Goal: Information Seeking & Learning: Learn about a topic

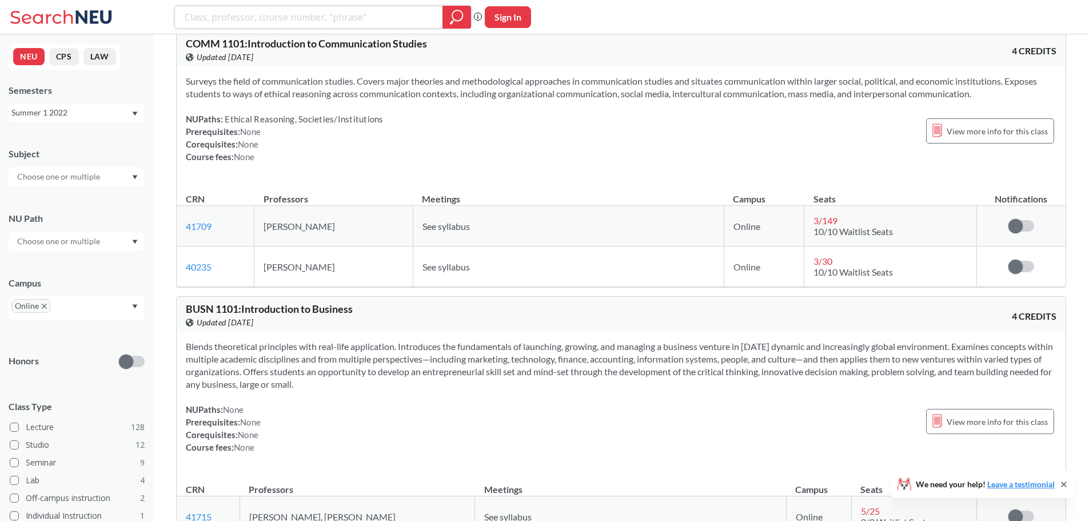
scroll to position [2345, 0]
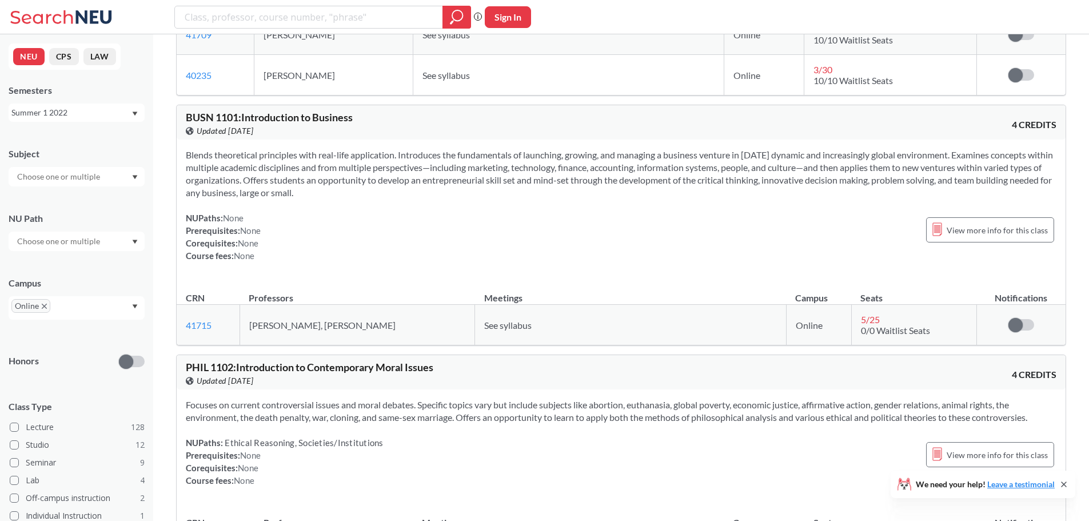
click at [106, 188] on div "Subject NU Path Campus Online Honors Class Type Lecture 128 Studio 12 Seminar 9…" at bounding box center [77, 397] width 136 height 523
click at [108, 176] on div at bounding box center [77, 176] width 136 height 19
click at [102, 203] on p "Communication Studies" at bounding box center [79, 208] width 129 height 11
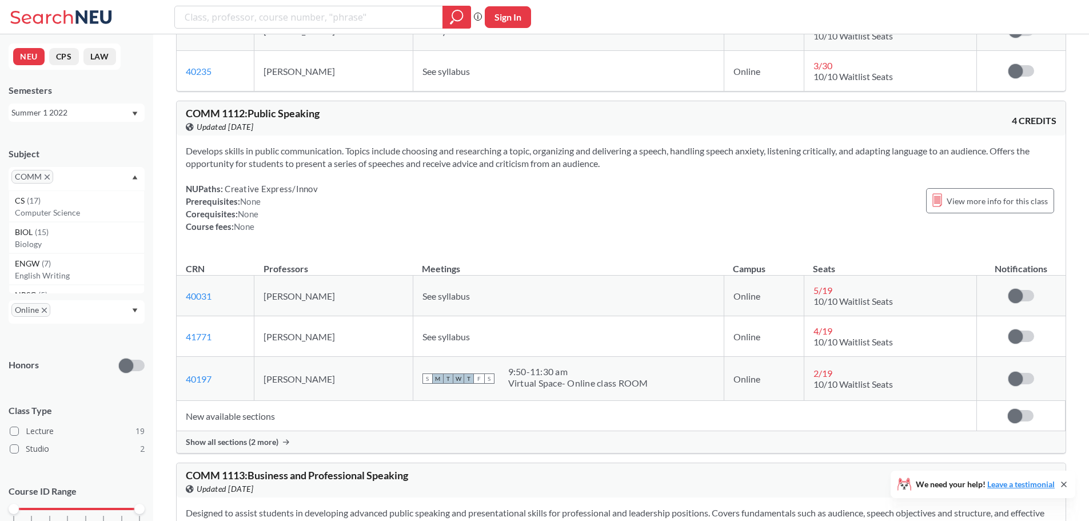
scroll to position [286, 0]
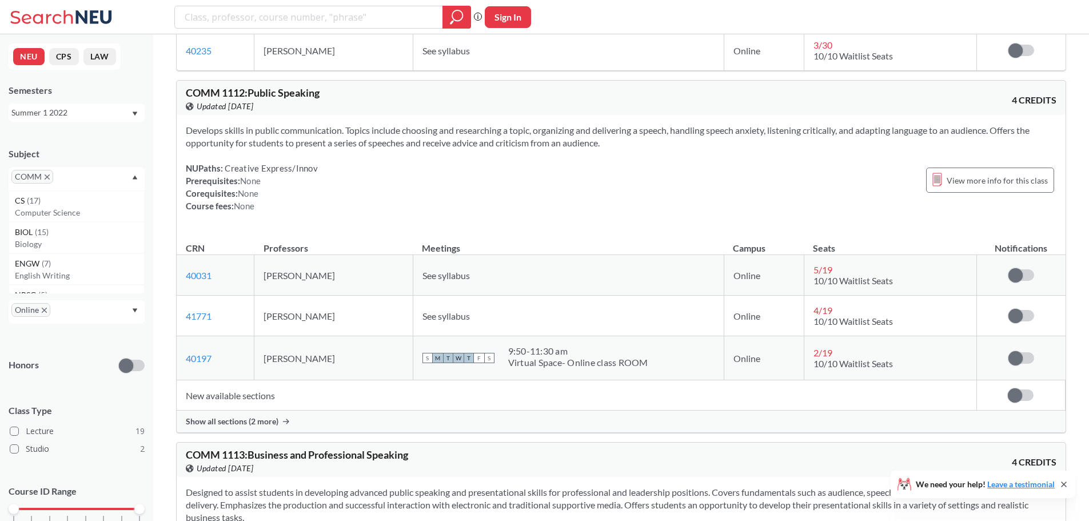
click at [244, 399] on td "New available sections" at bounding box center [577, 395] width 800 height 30
click at [280, 407] on td "New available sections" at bounding box center [577, 395] width 800 height 30
click at [266, 427] on div "Show all sections (2 more)" at bounding box center [621, 422] width 889 height 22
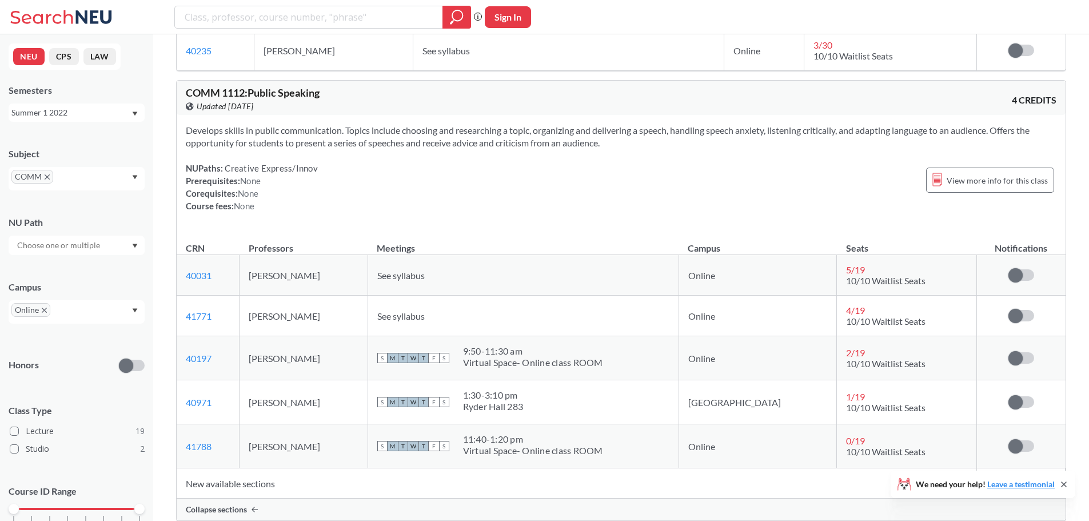
click at [846, 284] on span "10/10 Waitlist Seats" at bounding box center [885, 280] width 79 height 11
click at [892, 275] on span "10/10 Waitlist Seats" at bounding box center [885, 280] width 79 height 11
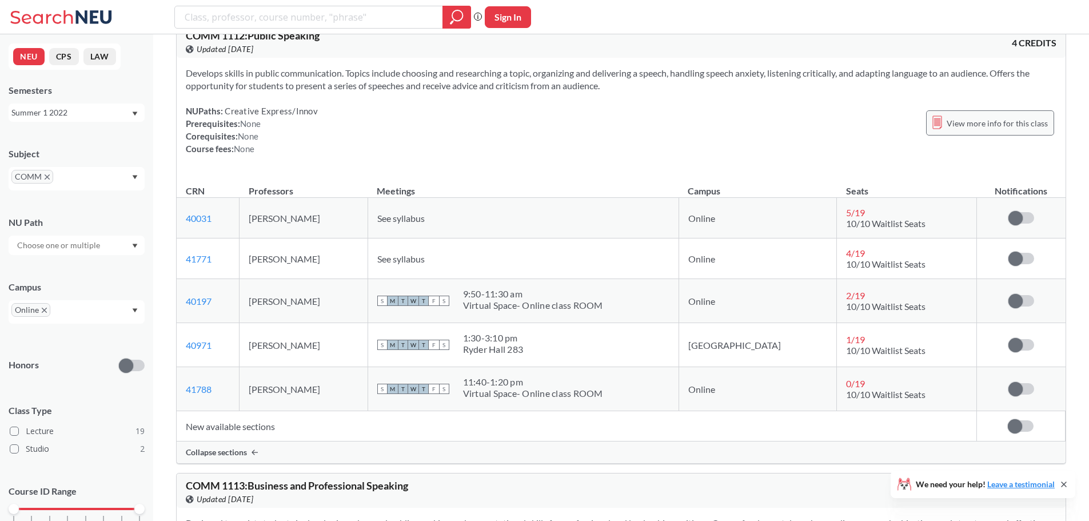
click at [991, 126] on span "View more info for this class" at bounding box center [997, 123] width 101 height 14
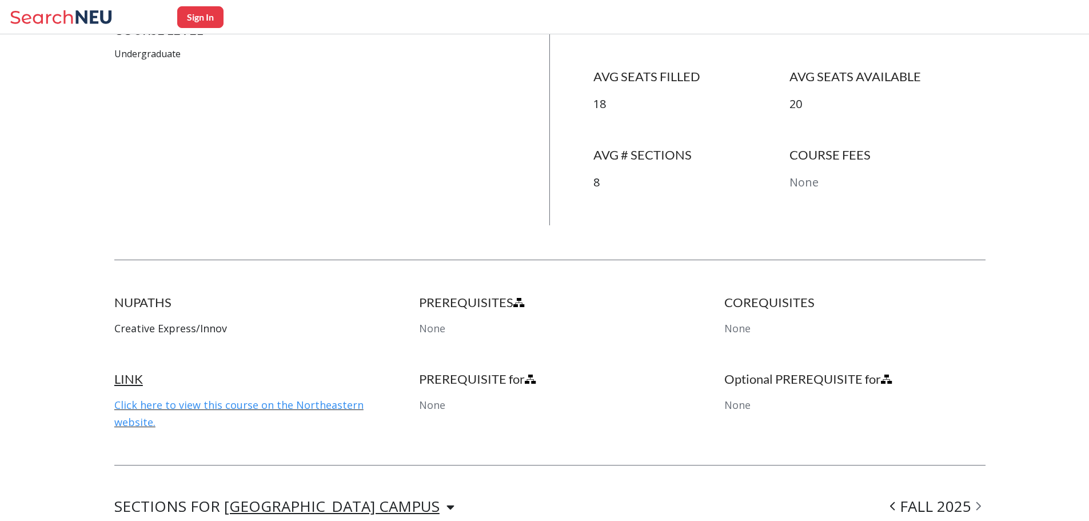
scroll to position [400, 0]
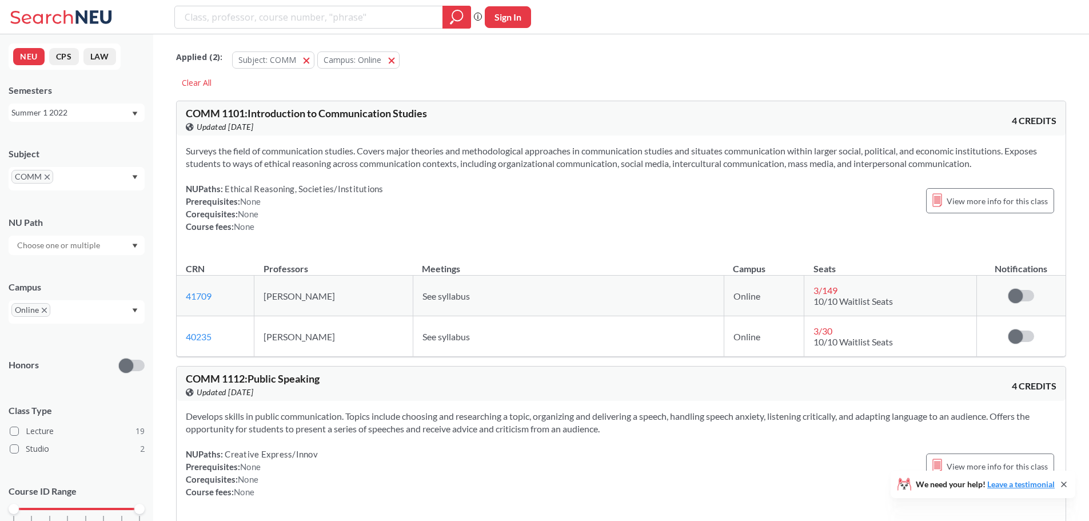
click at [508, 31] on div "Phrase search guarantees the exact search appears in the results. Ex. If you wa…" at bounding box center [544, 17] width 1089 height 34
click at [509, 21] on button "Sign In" at bounding box center [508, 17] width 46 height 22
select select "US"
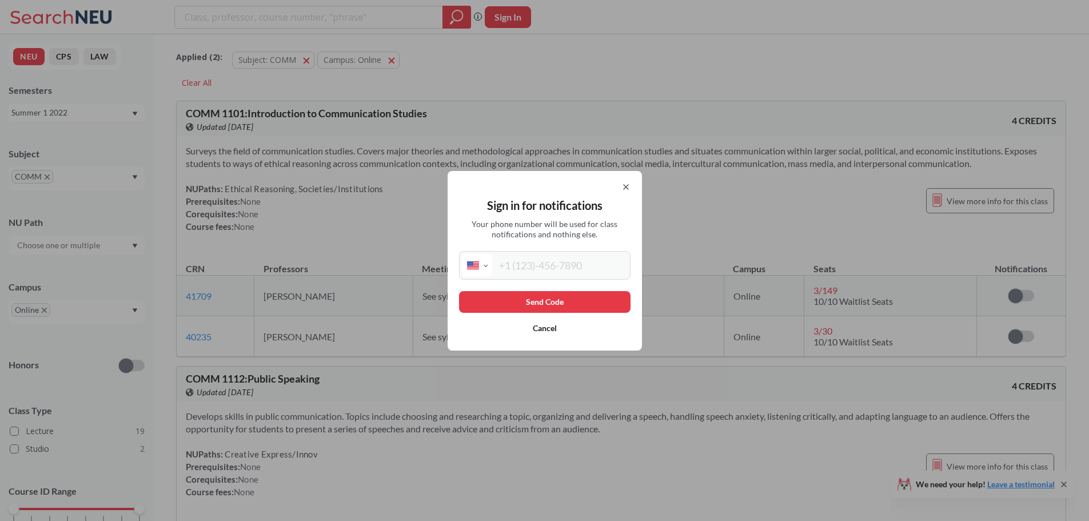
click at [555, 278] on div "International [GEOGRAPHIC_DATA] [GEOGRAPHIC_DATA] [GEOGRAPHIC_DATA] [GEOGRAPHIC…" at bounding box center [545, 265] width 172 height 29
click at [555, 273] on input "tel" at bounding box center [560, 265] width 136 height 23
click at [574, 269] on input "(848) 468-169" at bounding box center [560, 265] width 136 height 23
type input "[PHONE_NUMBER]"
click at [561, 301] on button "Send Code" at bounding box center [545, 302] width 172 height 22
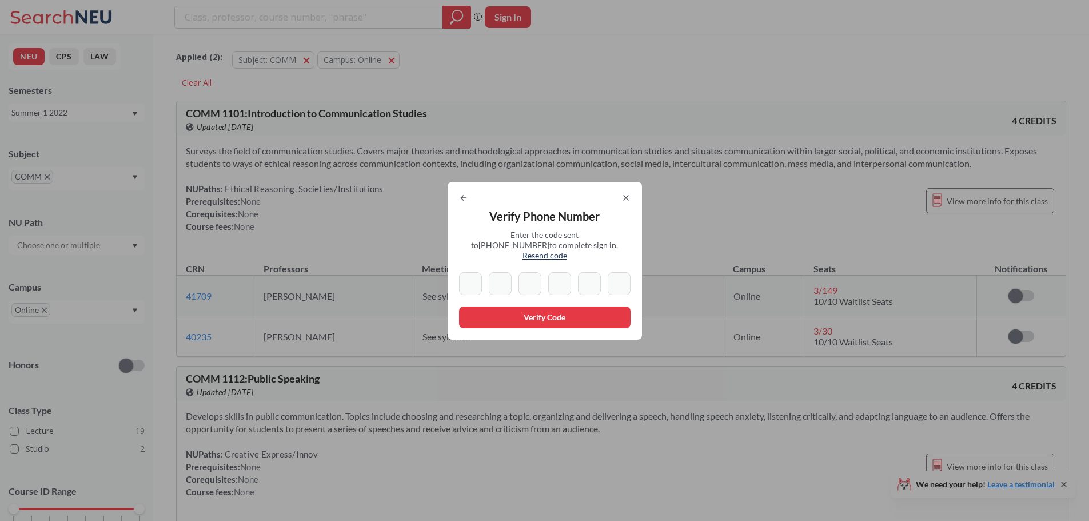
type input "0"
type input "8"
type input "3"
type input "8"
type input "3"
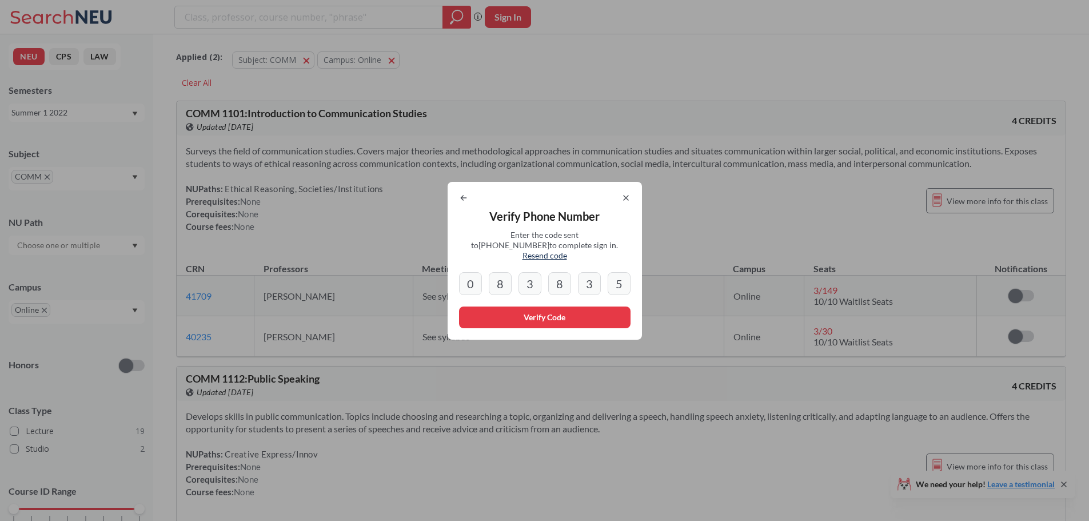
type input "5"
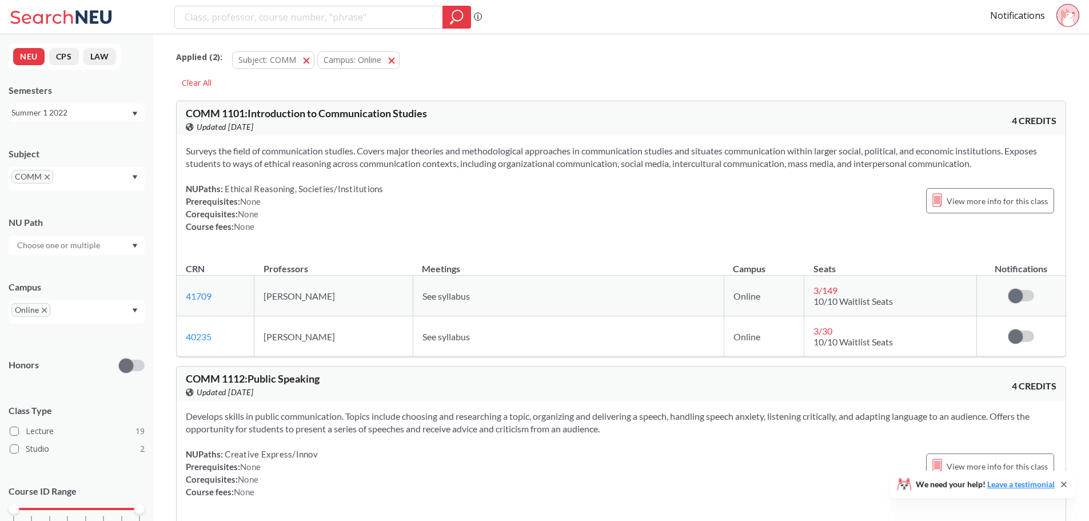
click at [1065, 20] on icon at bounding box center [1068, 18] width 14 height 18
click at [1024, 293] on label at bounding box center [1022, 295] width 26 height 11
click at [1009, 290] on input "checkbox" at bounding box center [1009, 290] width 0 height 0
click at [1024, 293] on span at bounding box center [1027, 296] width 14 height 14
click at [1009, 290] on input "checkbox" at bounding box center [1009, 290] width 0 height 0
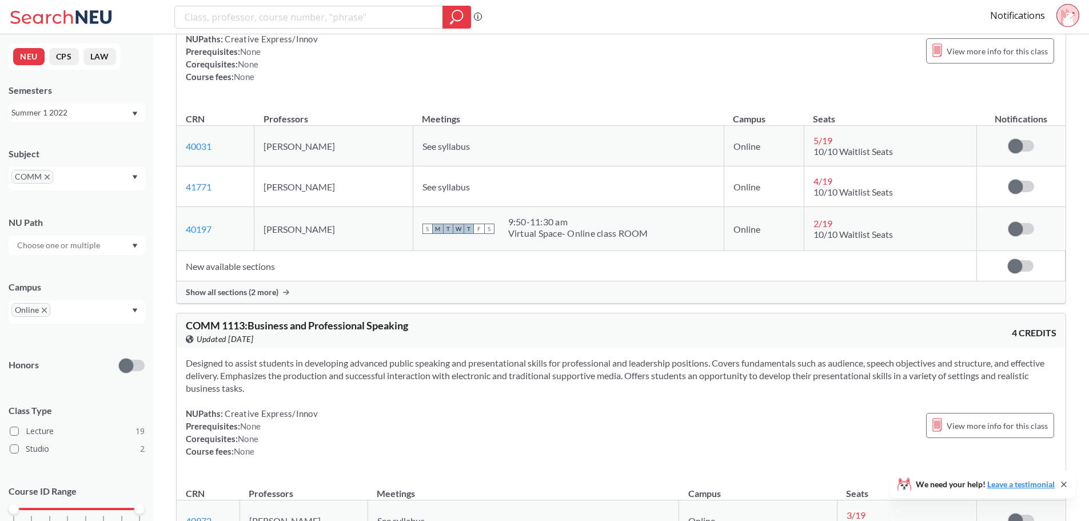
scroll to position [286, 0]
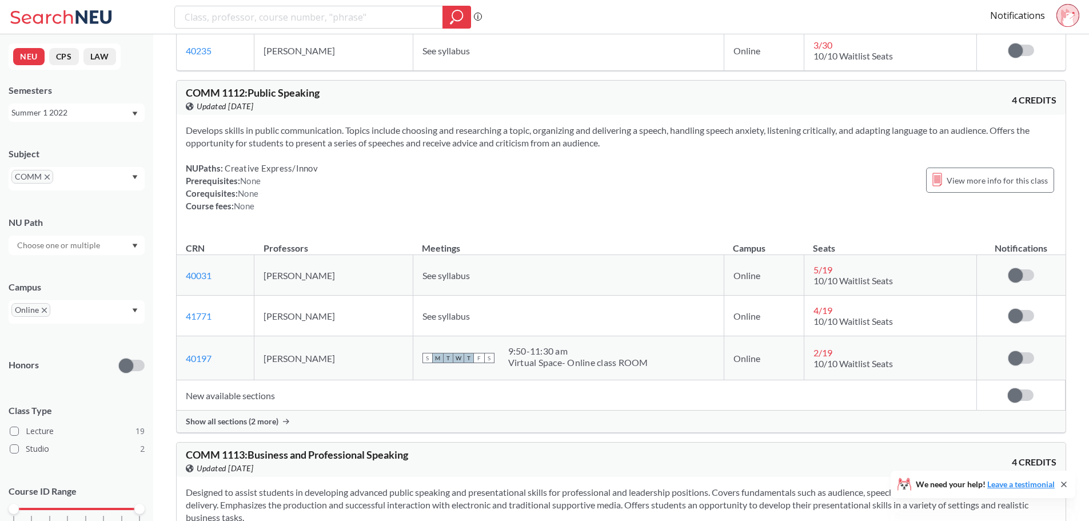
click at [869, 276] on span "10/10 Waitlist Seats" at bounding box center [853, 280] width 79 height 11
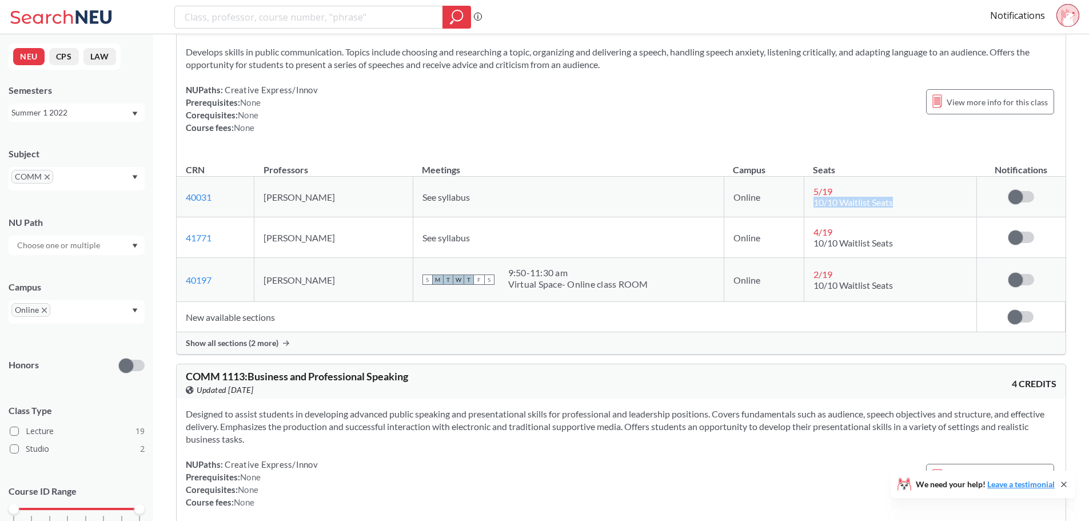
scroll to position [572, 0]
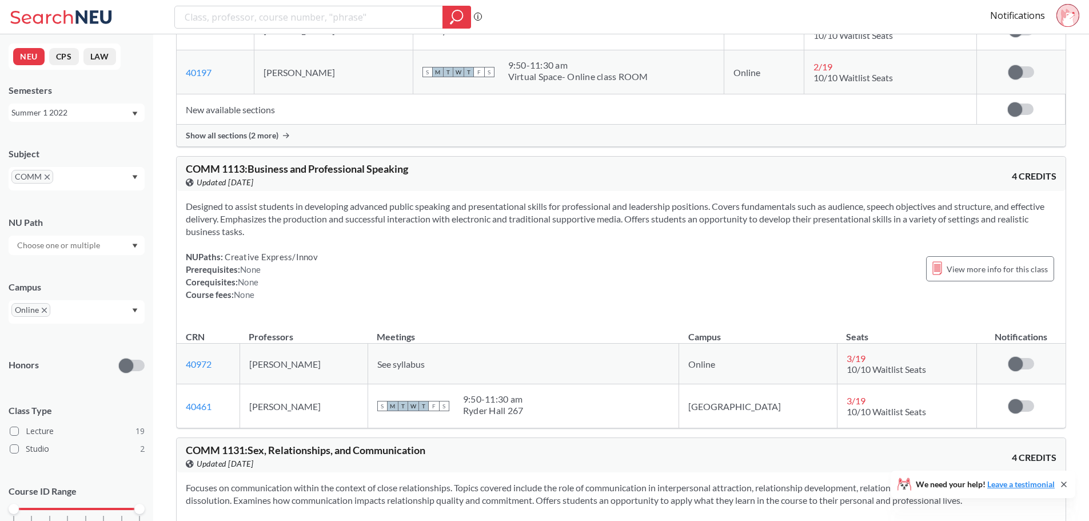
click at [847, 367] on span "10/10 Waitlist Seats" at bounding box center [886, 369] width 79 height 11
click at [1025, 368] on label at bounding box center [1022, 363] width 26 height 11
click at [1009, 358] on input "checkbox" at bounding box center [1009, 358] width 0 height 0
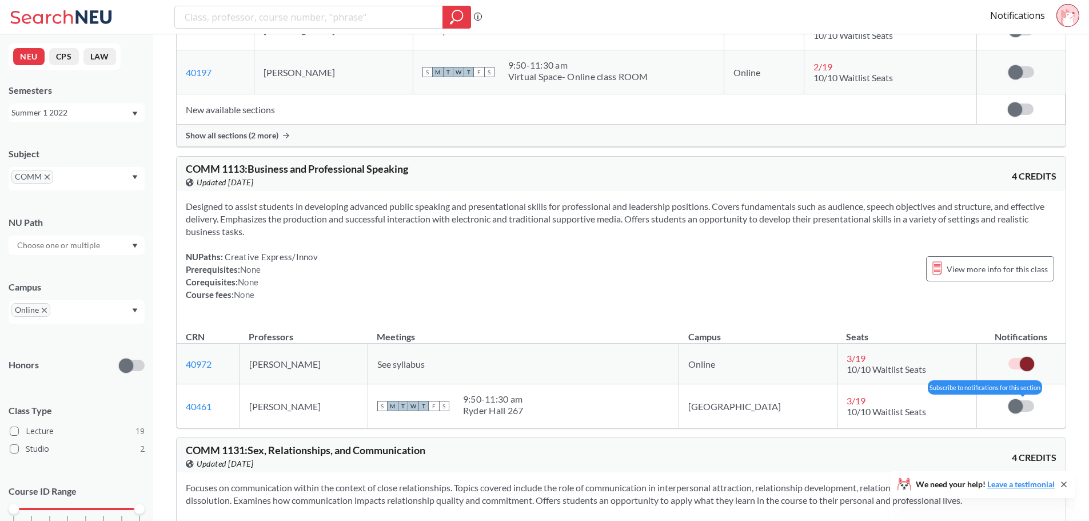
click at [1028, 410] on label at bounding box center [1022, 405] width 26 height 11
click at [1009, 400] on input "checkbox" at bounding box center [1009, 400] width 0 height 0
click at [847, 400] on span "3 / 19" at bounding box center [856, 400] width 19 height 11
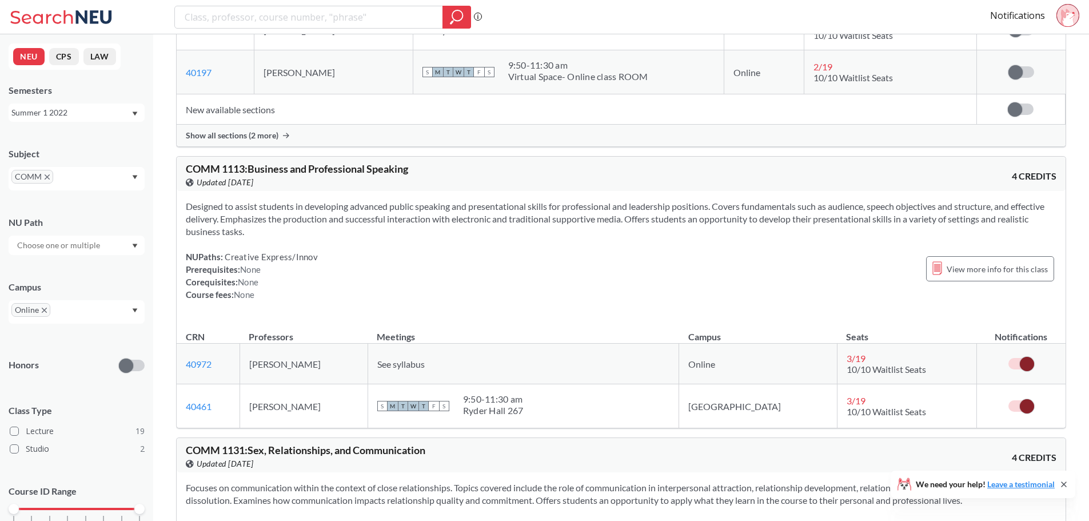
click at [1019, 405] on label at bounding box center [1022, 405] width 26 height 11
click at [1009, 400] on input "checkbox" at bounding box center [1009, 400] width 0 height 0
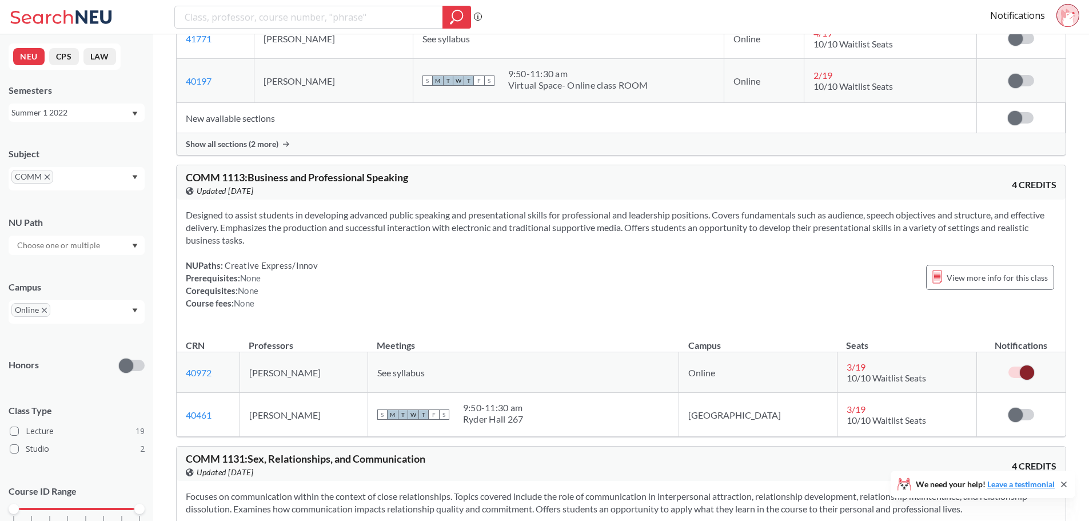
scroll to position [400, 0]
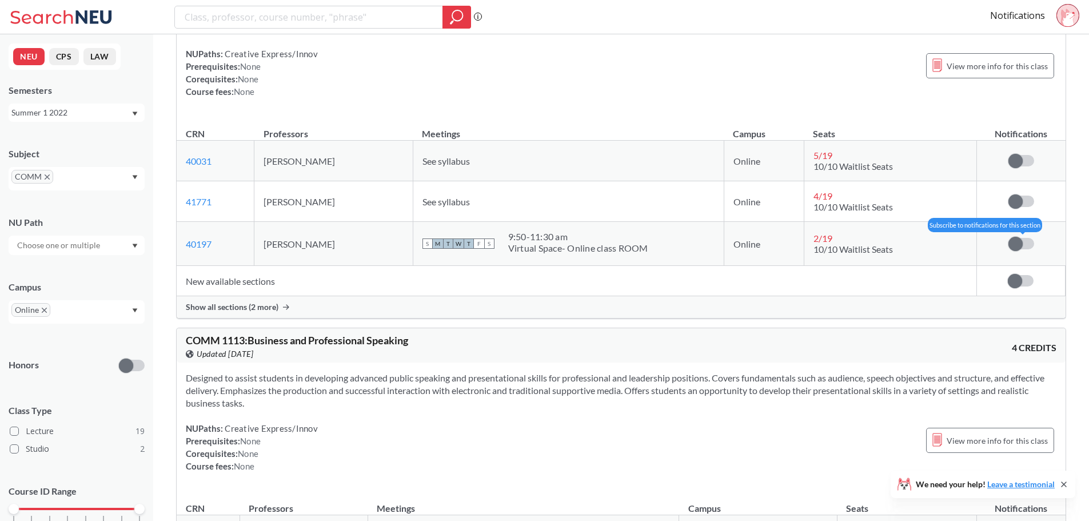
click at [1027, 247] on label at bounding box center [1022, 243] width 26 height 11
click at [1009, 238] on input "checkbox" at bounding box center [1009, 238] width 0 height 0
drag, startPoint x: 283, startPoint y: 273, endPoint x: 270, endPoint y: 278, distance: 13.9
click at [273, 278] on td "New available sections" at bounding box center [577, 281] width 800 height 30
click at [270, 278] on td "New available sections" at bounding box center [577, 281] width 800 height 30
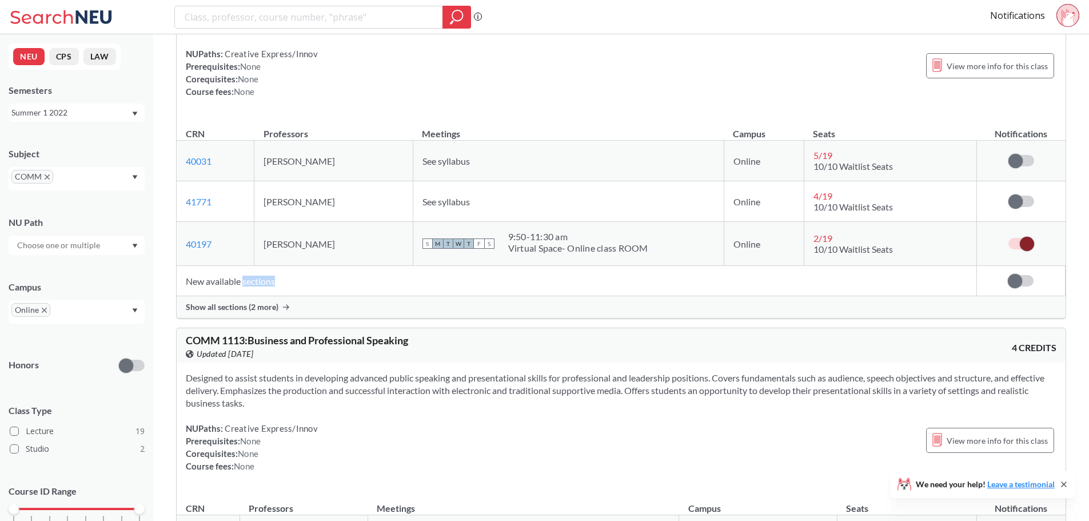
click at [270, 278] on td "New available sections" at bounding box center [577, 281] width 800 height 30
click at [269, 305] on span "Show all sections (2 more)" at bounding box center [232, 307] width 93 height 10
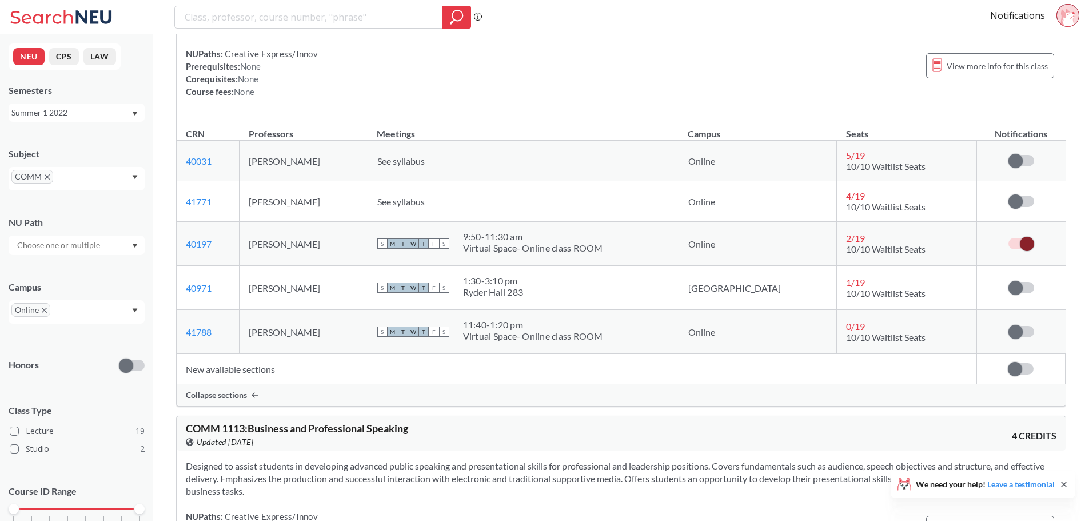
click at [603, 332] on div "Virtual Space- Online class ROOM" at bounding box center [533, 336] width 140 height 11
click at [300, 325] on td "[PERSON_NAME]" at bounding box center [304, 332] width 128 height 44
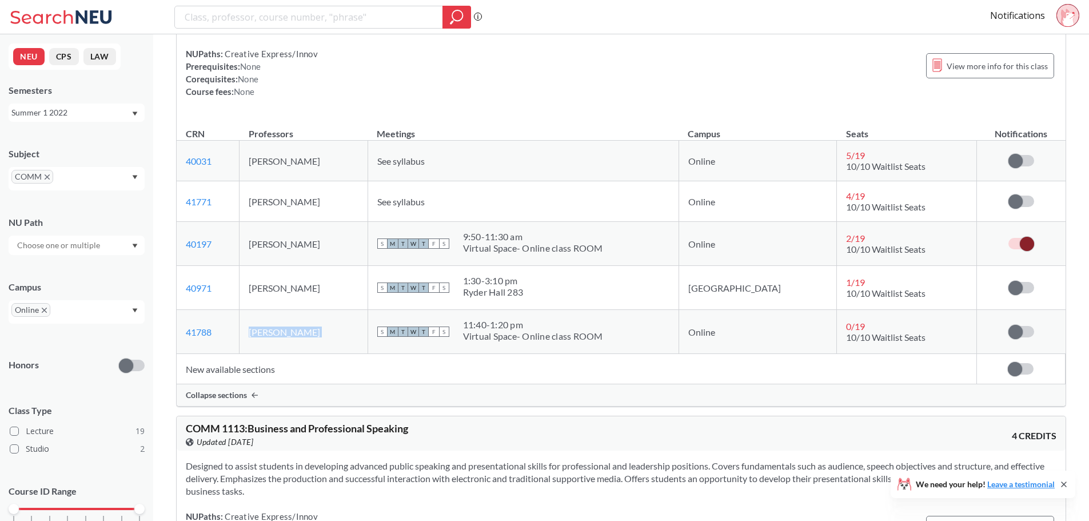
click at [300, 325] on td "[PERSON_NAME]" at bounding box center [304, 332] width 128 height 44
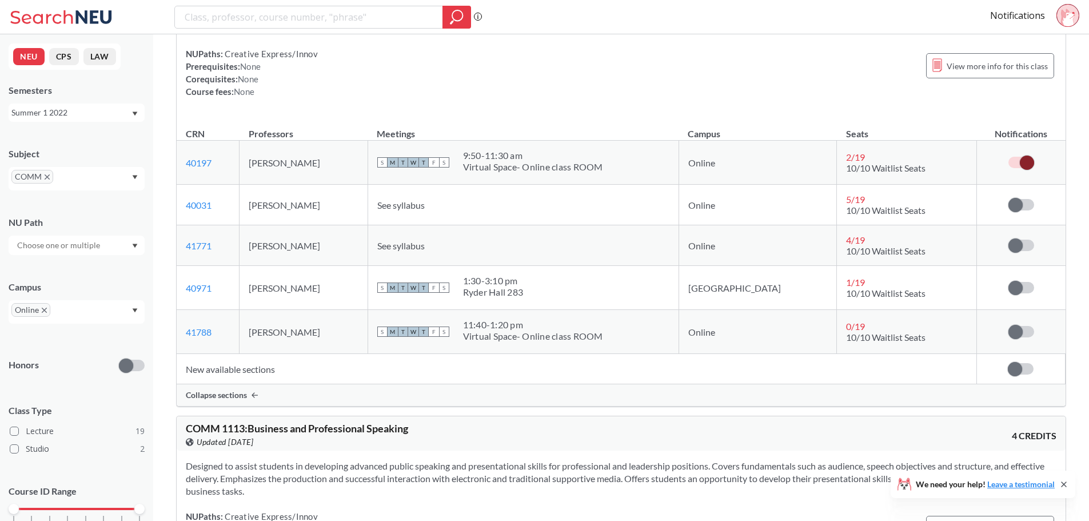
click at [314, 201] on td "[PERSON_NAME]" at bounding box center [304, 205] width 128 height 41
click at [1023, 201] on label at bounding box center [1022, 204] width 26 height 11
click at [1009, 199] on input "checkbox" at bounding box center [1009, 199] width 0 height 0
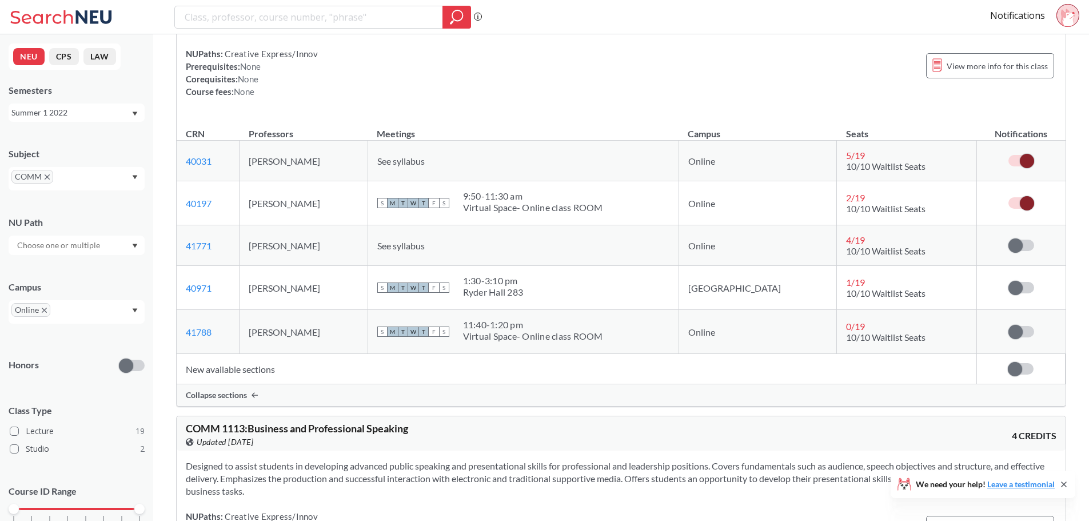
click at [425, 159] on span "See syllabus" at bounding box center [400, 161] width 47 height 11
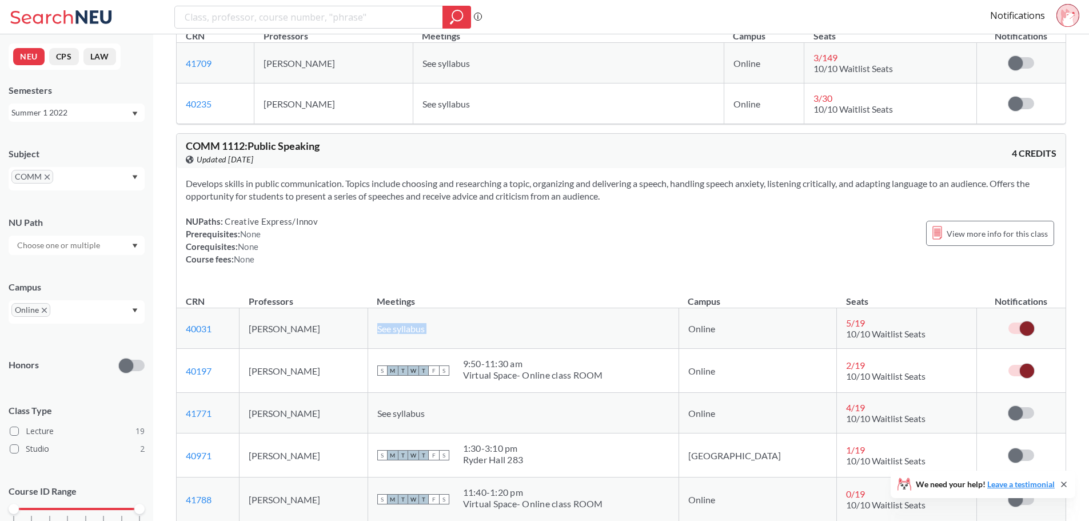
scroll to position [229, 0]
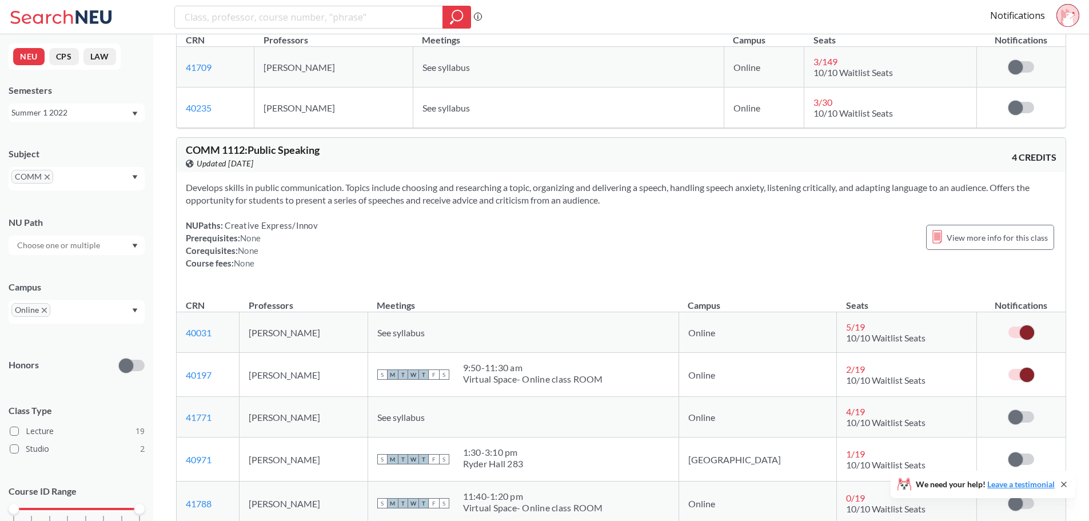
click at [242, 166] on span "Updated [DATE]" at bounding box center [225, 163] width 57 height 13
click at [409, 220] on div "NUPaths: Creative Express/Innov Prerequisites: None Corequisites: None Course f…" at bounding box center [621, 244] width 871 height 50
